Goal: Browse casually

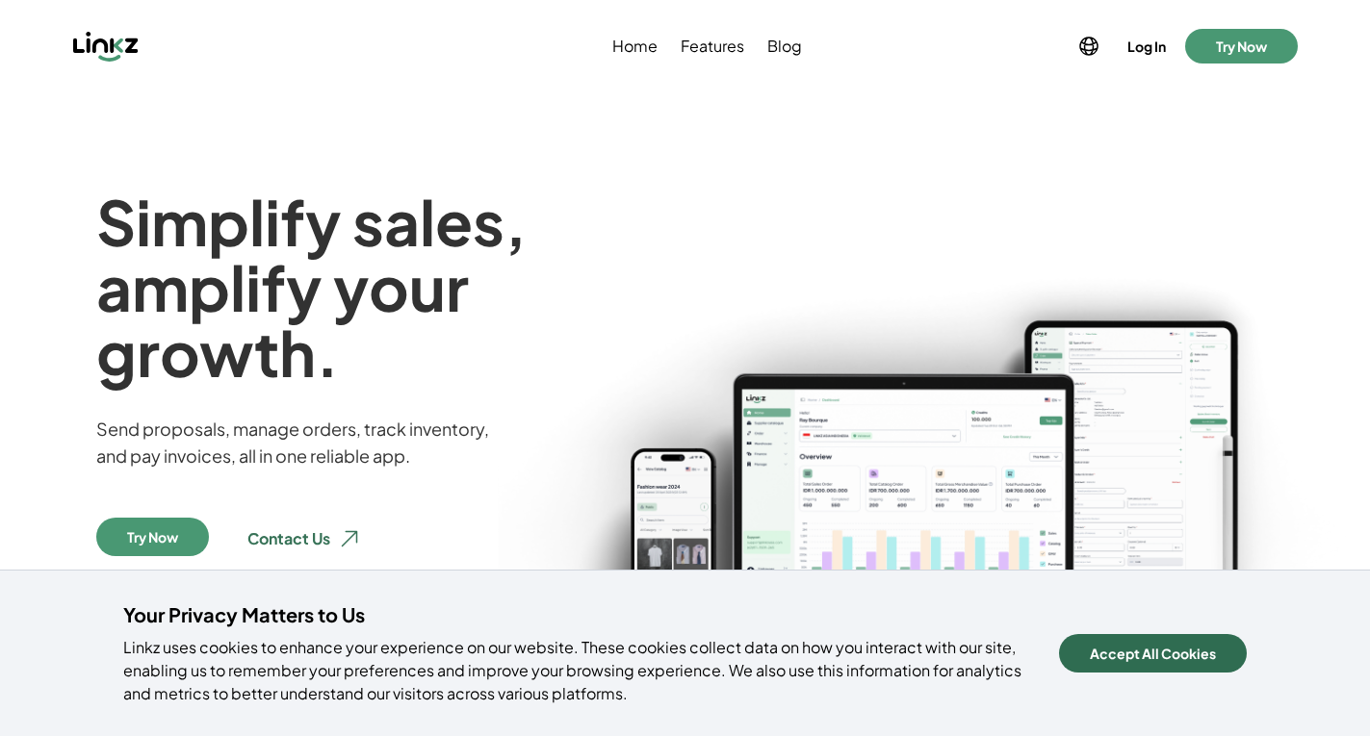
click at [1142, 654] on button "Accept All Cookies" at bounding box center [1153, 653] width 188 height 39
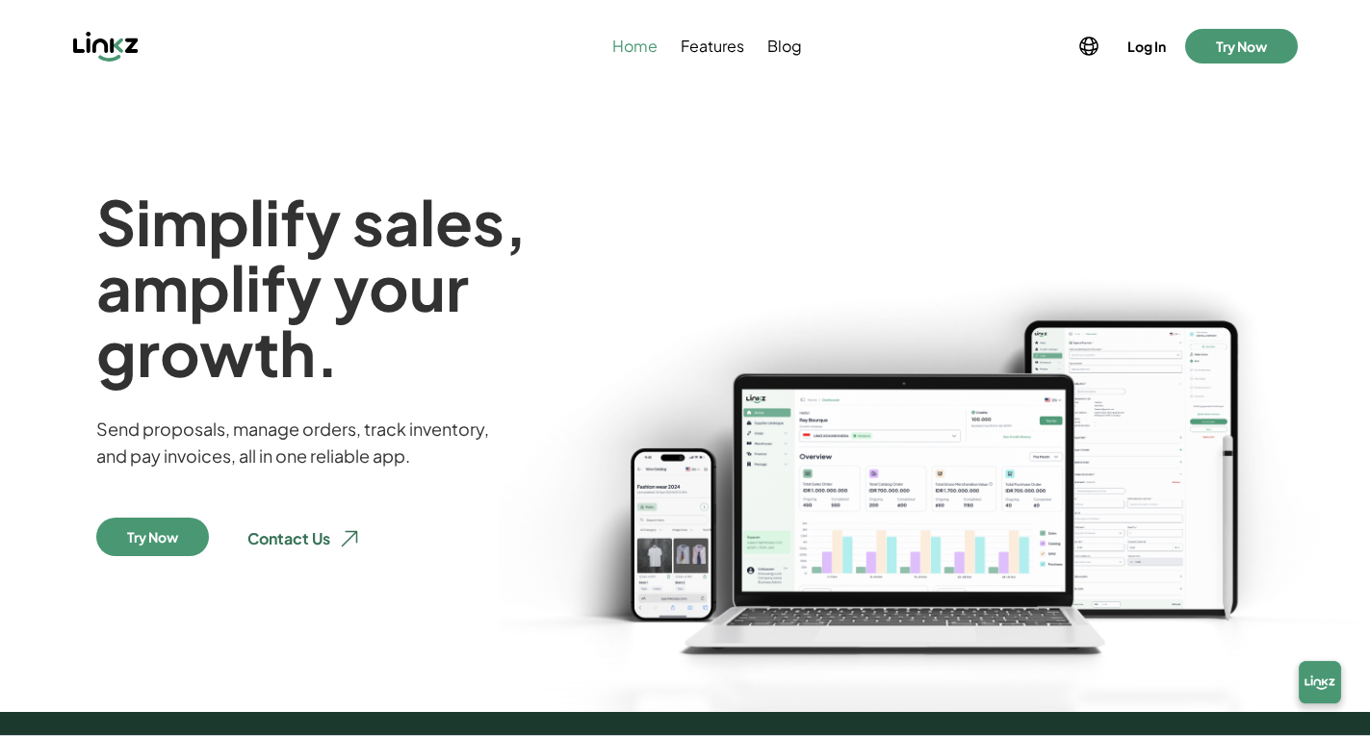
click at [644, 52] on span "Home" at bounding box center [634, 46] width 45 height 23
click at [125, 217] on h1 "Simplify sales, amplify your growth." at bounding box center [331, 287] width 471 height 196
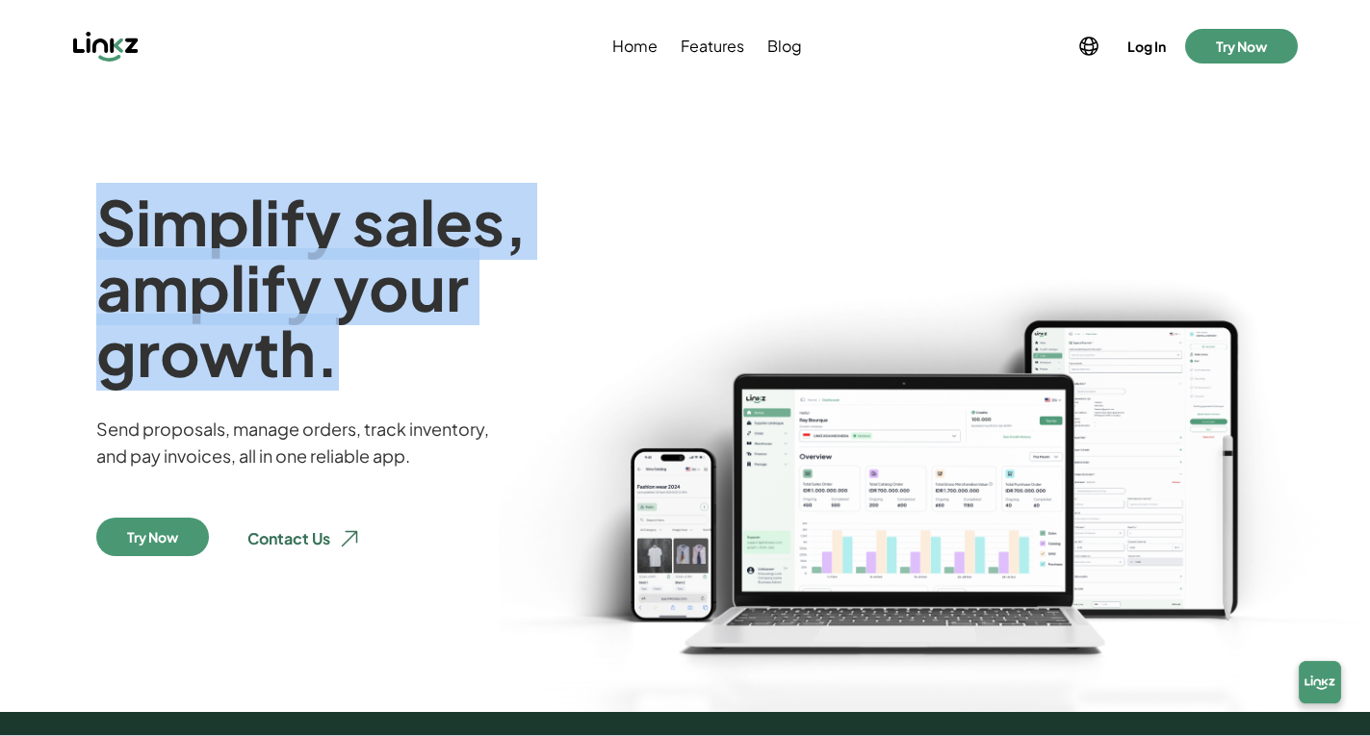
drag, startPoint x: 108, startPoint y: 212, endPoint x: 345, endPoint y: 375, distance: 287.8
click at [345, 375] on h1 "Simplify sales, amplify your growth." at bounding box center [331, 287] width 471 height 196
click at [629, 46] on span "Home" at bounding box center [634, 46] width 45 height 23
click at [633, 41] on span "Home" at bounding box center [634, 46] width 45 height 23
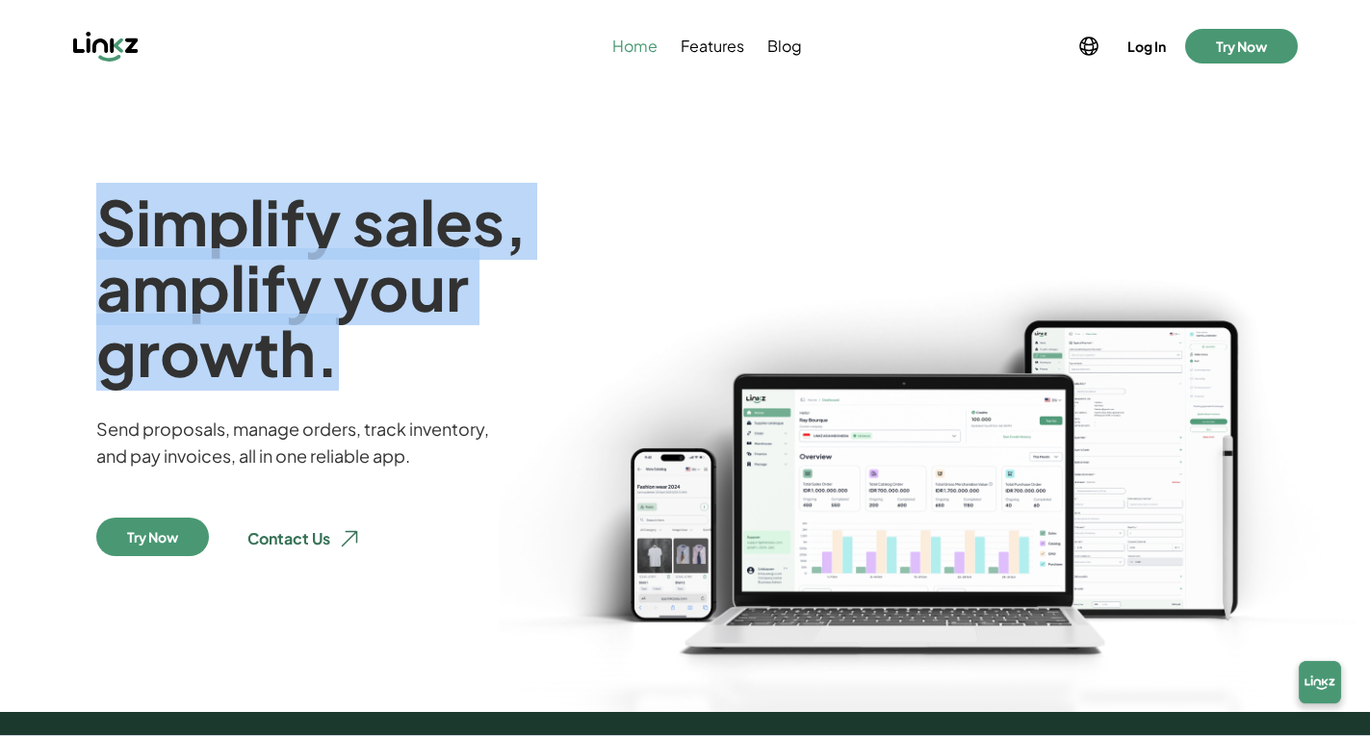
click at [632, 39] on span "Home" at bounding box center [634, 46] width 45 height 23
click at [634, 45] on span "Home" at bounding box center [634, 46] width 45 height 23
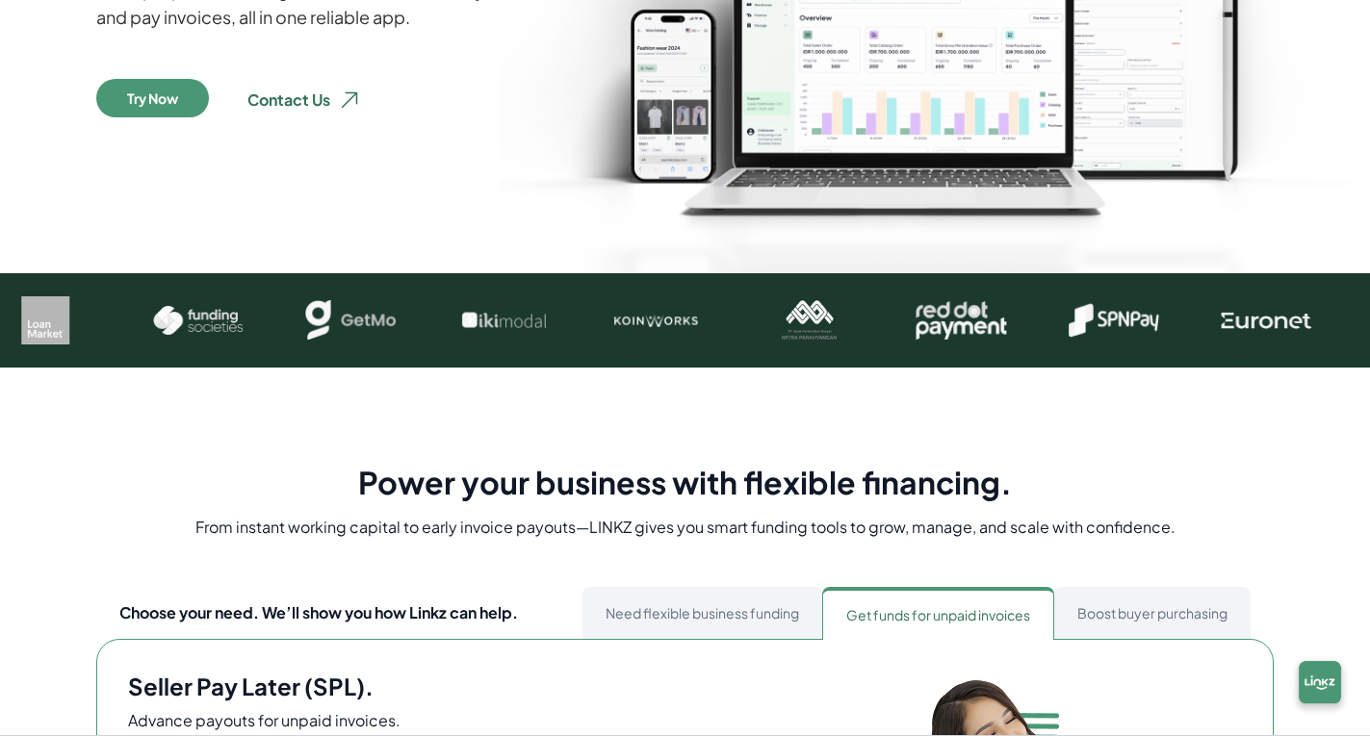
scroll to position [578, 0]
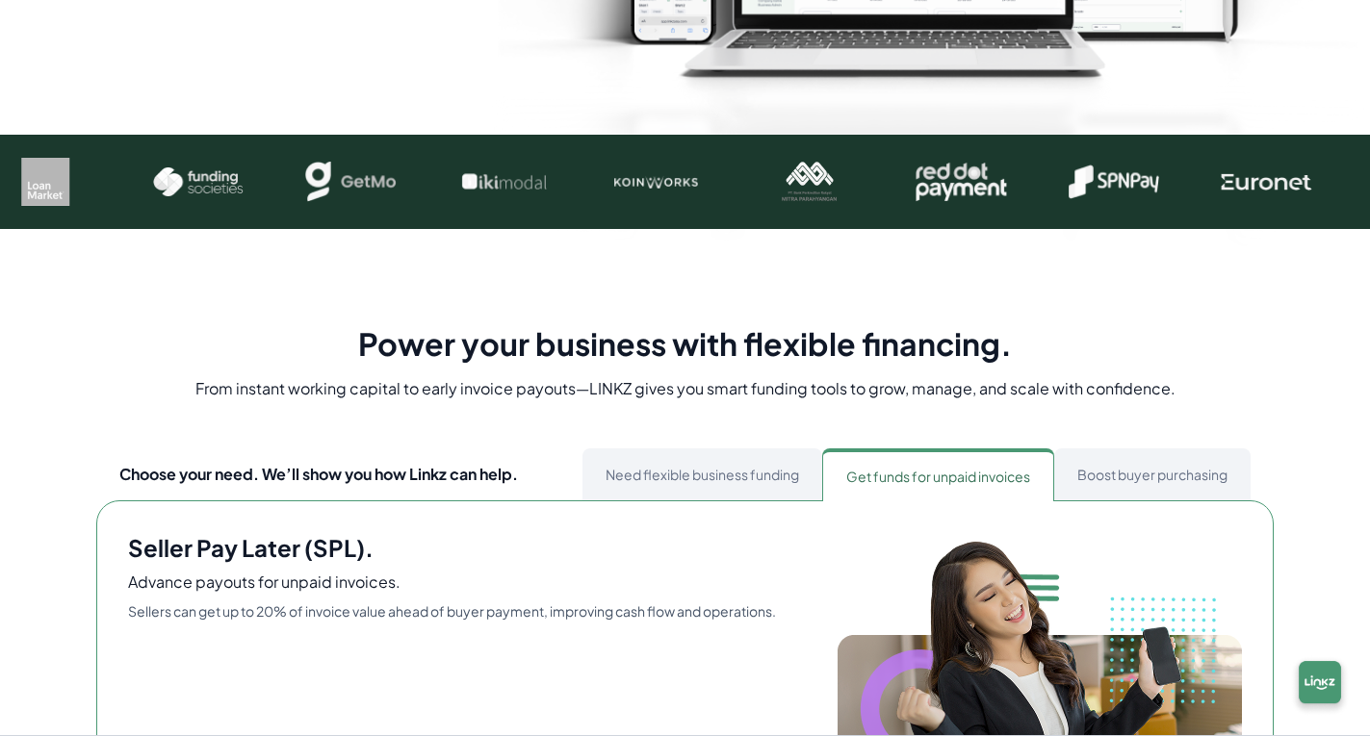
click at [193, 320] on section "Power your business with flexible financing. From instant working capital to ea…" at bounding box center [685, 593] width 1370 height 728
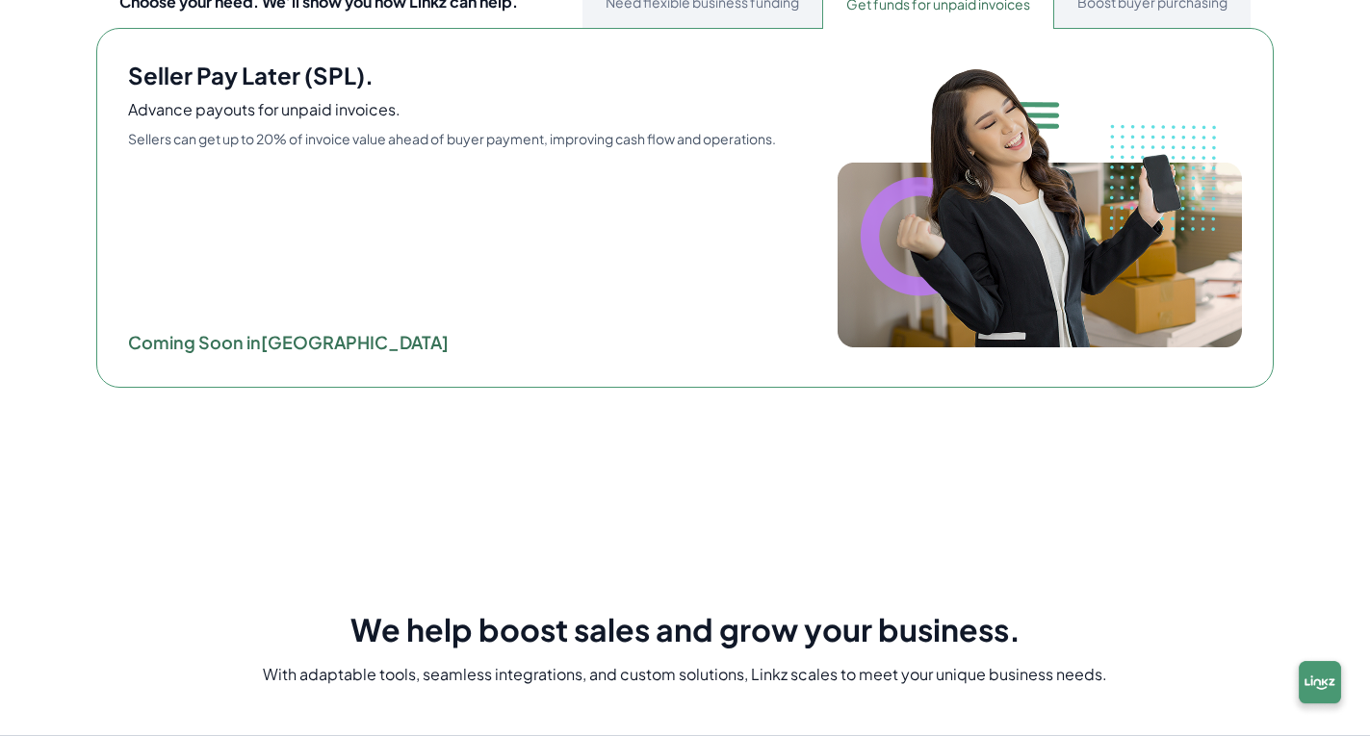
scroll to position [1251, 0]
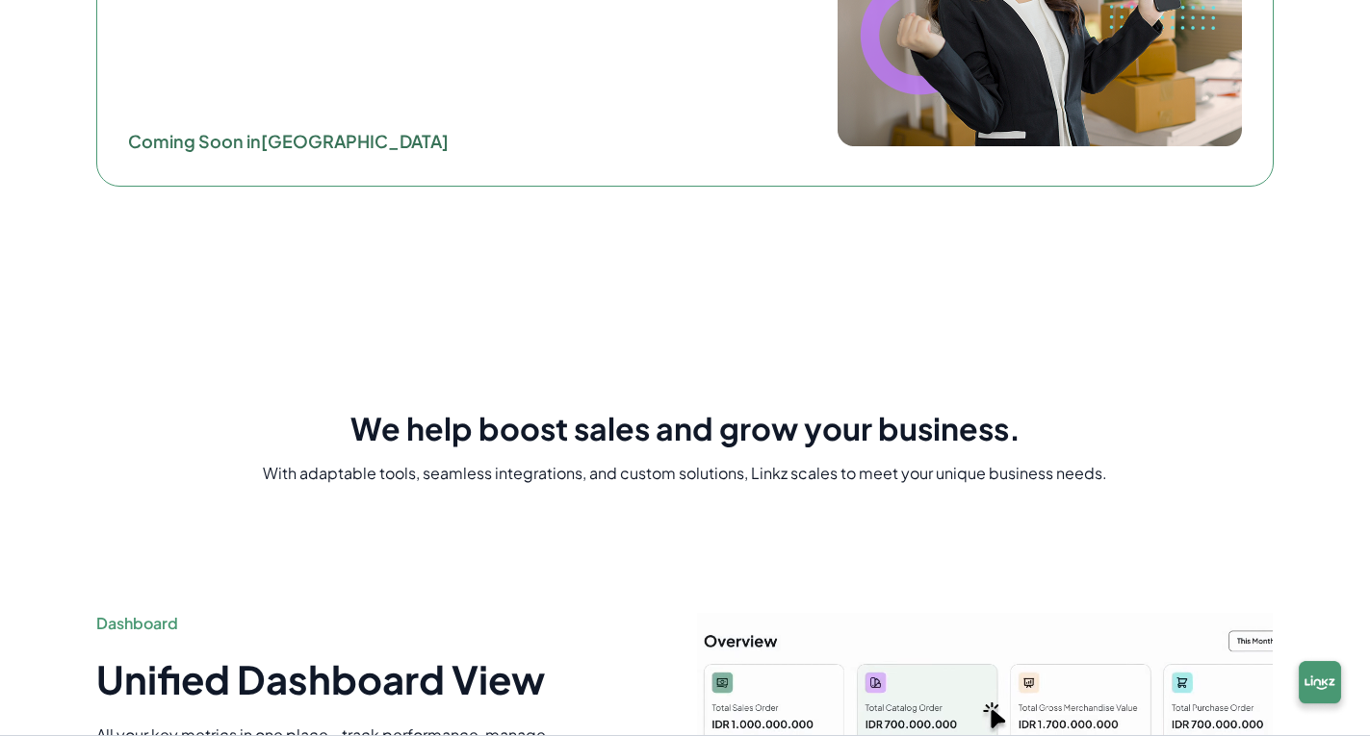
drag, startPoint x: 18, startPoint y: 396, endPoint x: 40, endPoint y: 391, distance: 22.7
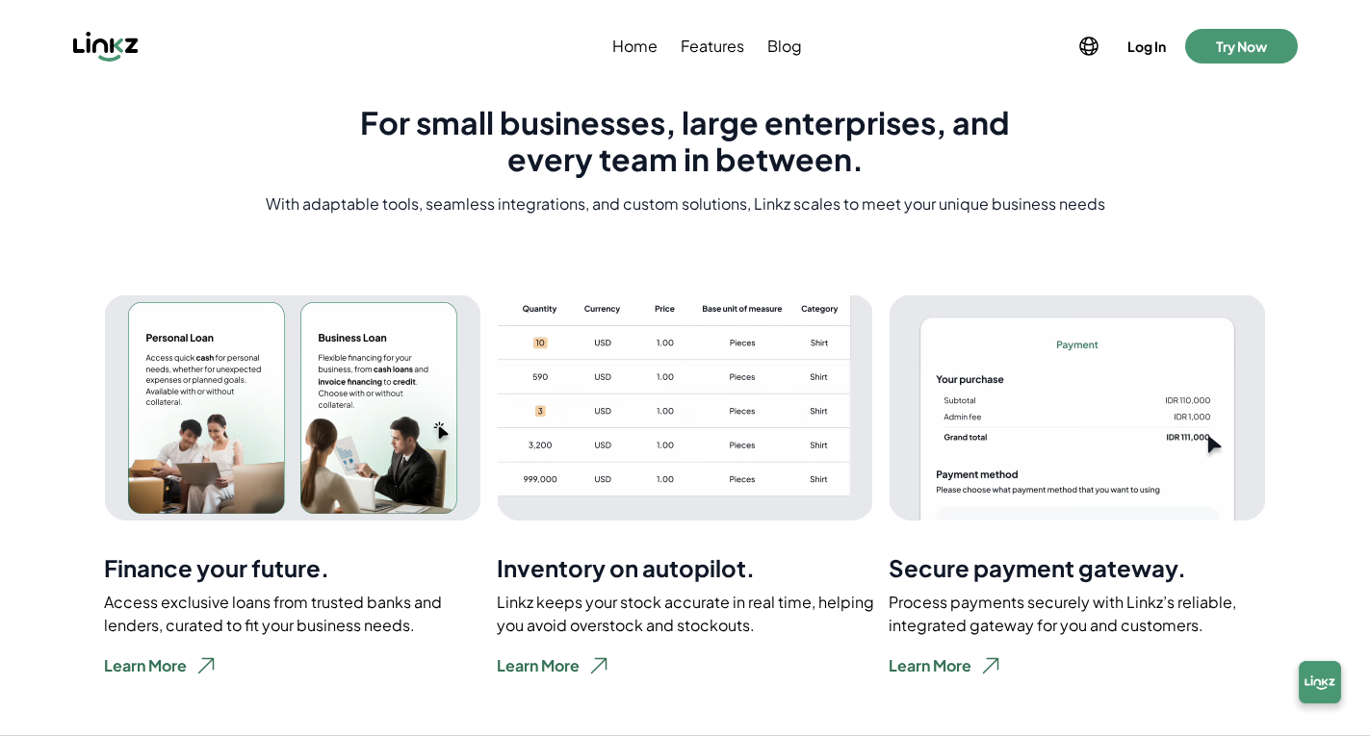
scroll to position [3273, 0]
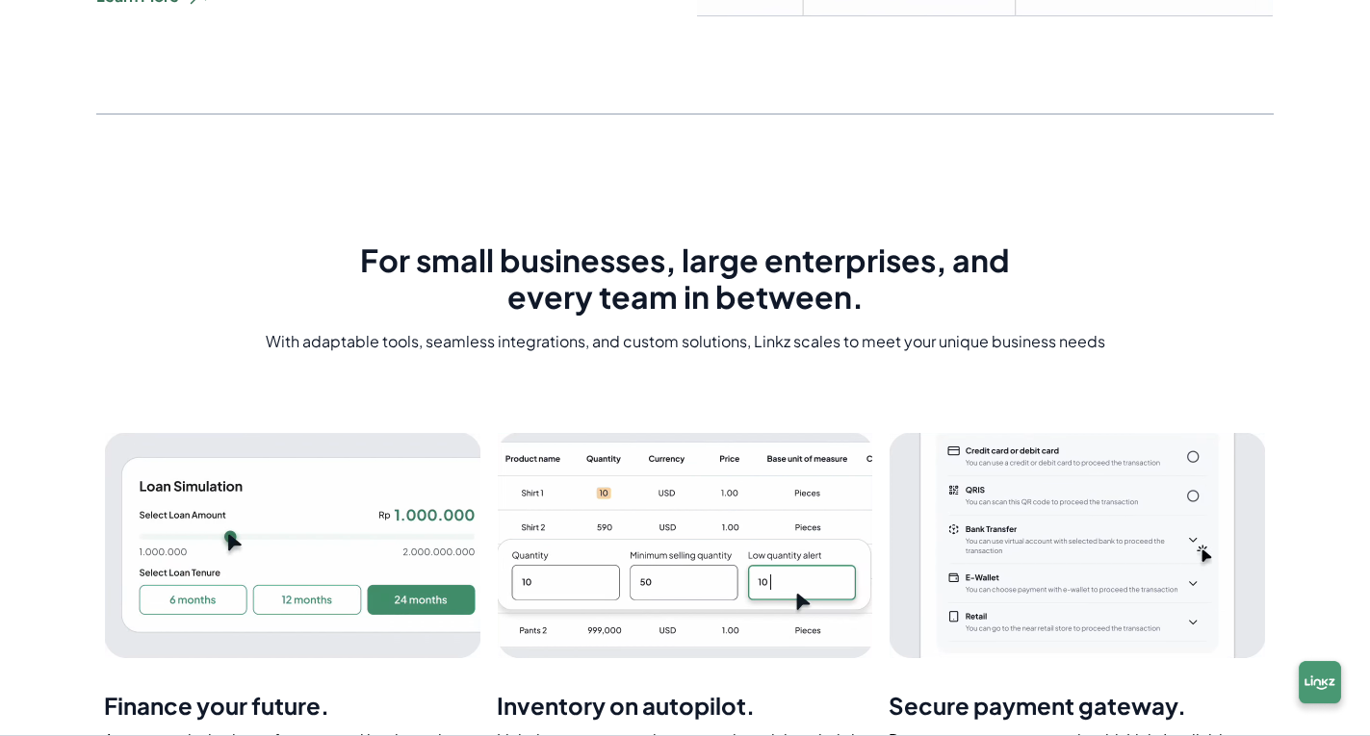
scroll to position [3369, 0]
